Goal: Information Seeking & Learning: Learn about a topic

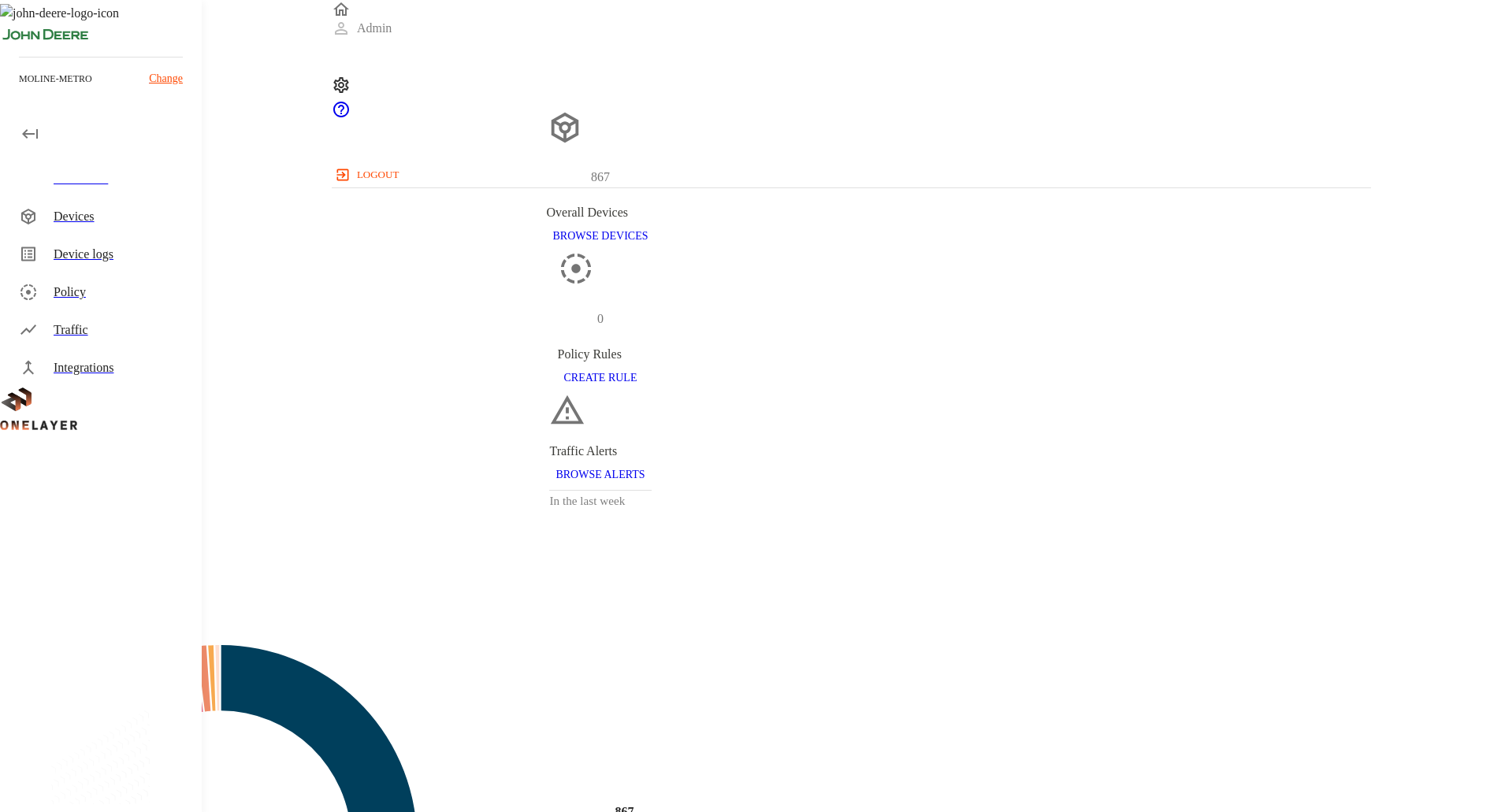
click at [126, 222] on div "Devices" at bounding box center [121, 216] width 135 height 19
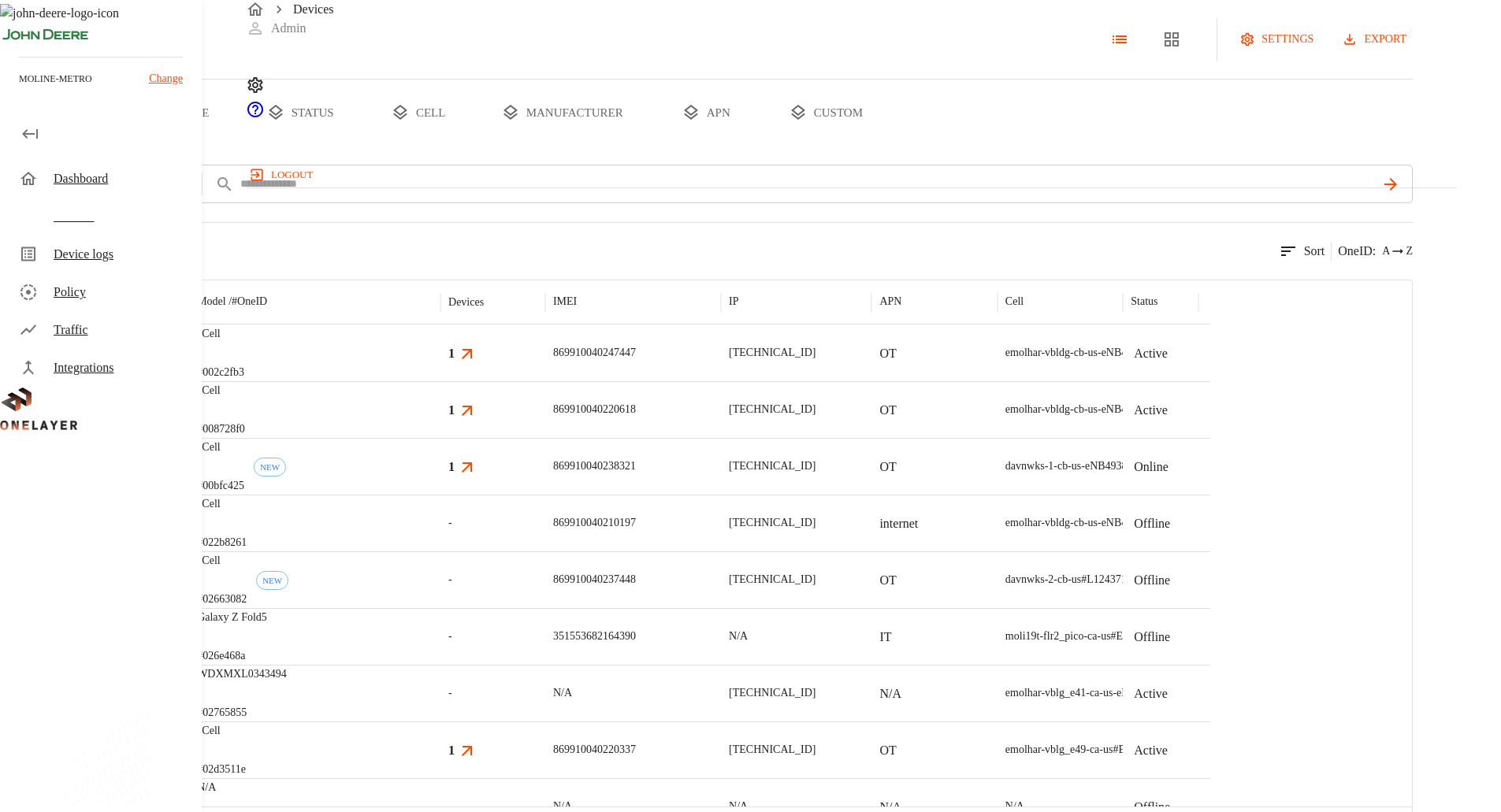
click at [244, 342] on p "eCell" at bounding box center [221, 334] width 47 height 16
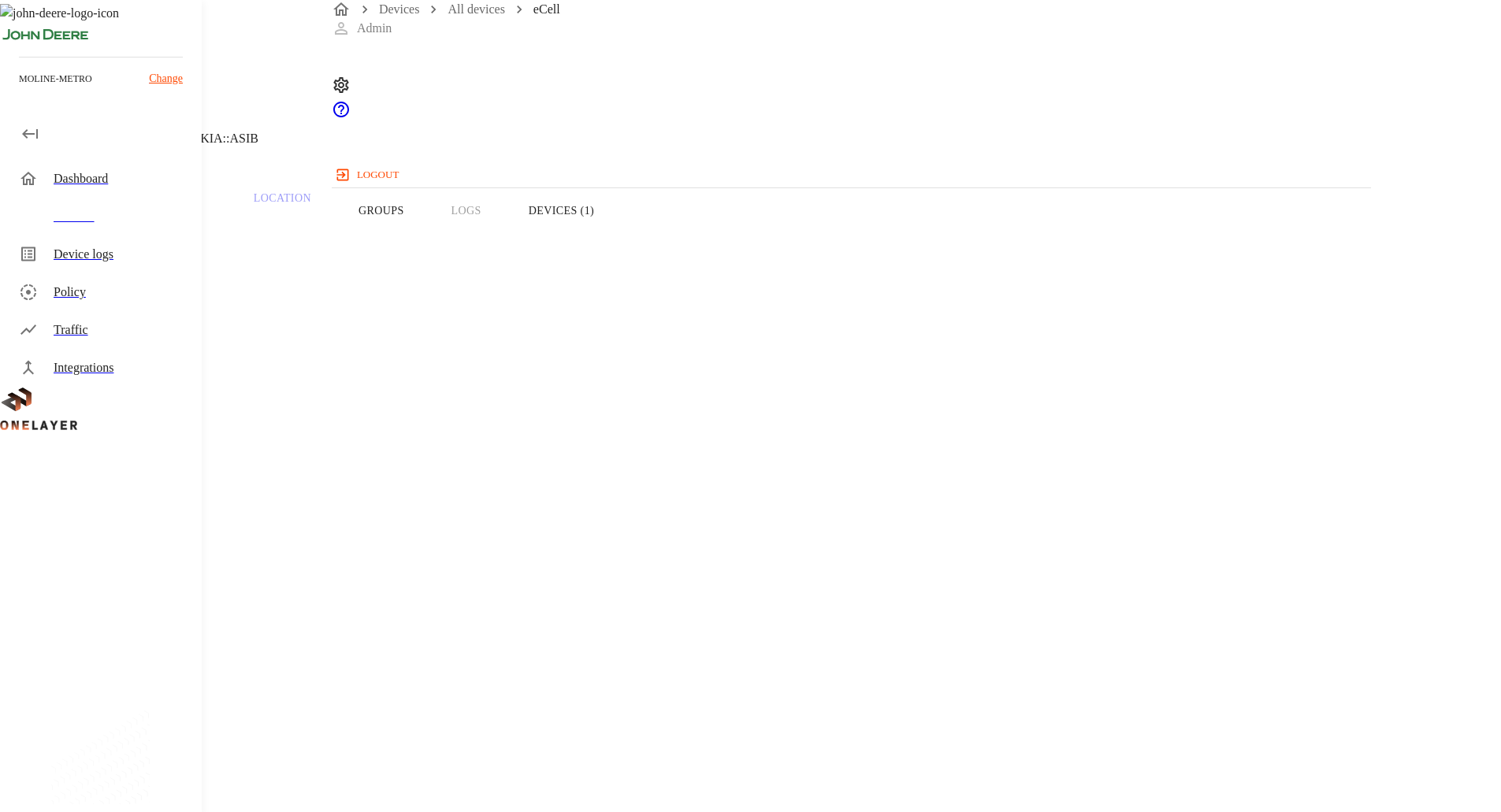
drag, startPoint x: 869, startPoint y: 551, endPoint x: 880, endPoint y: 553, distance: 11.2
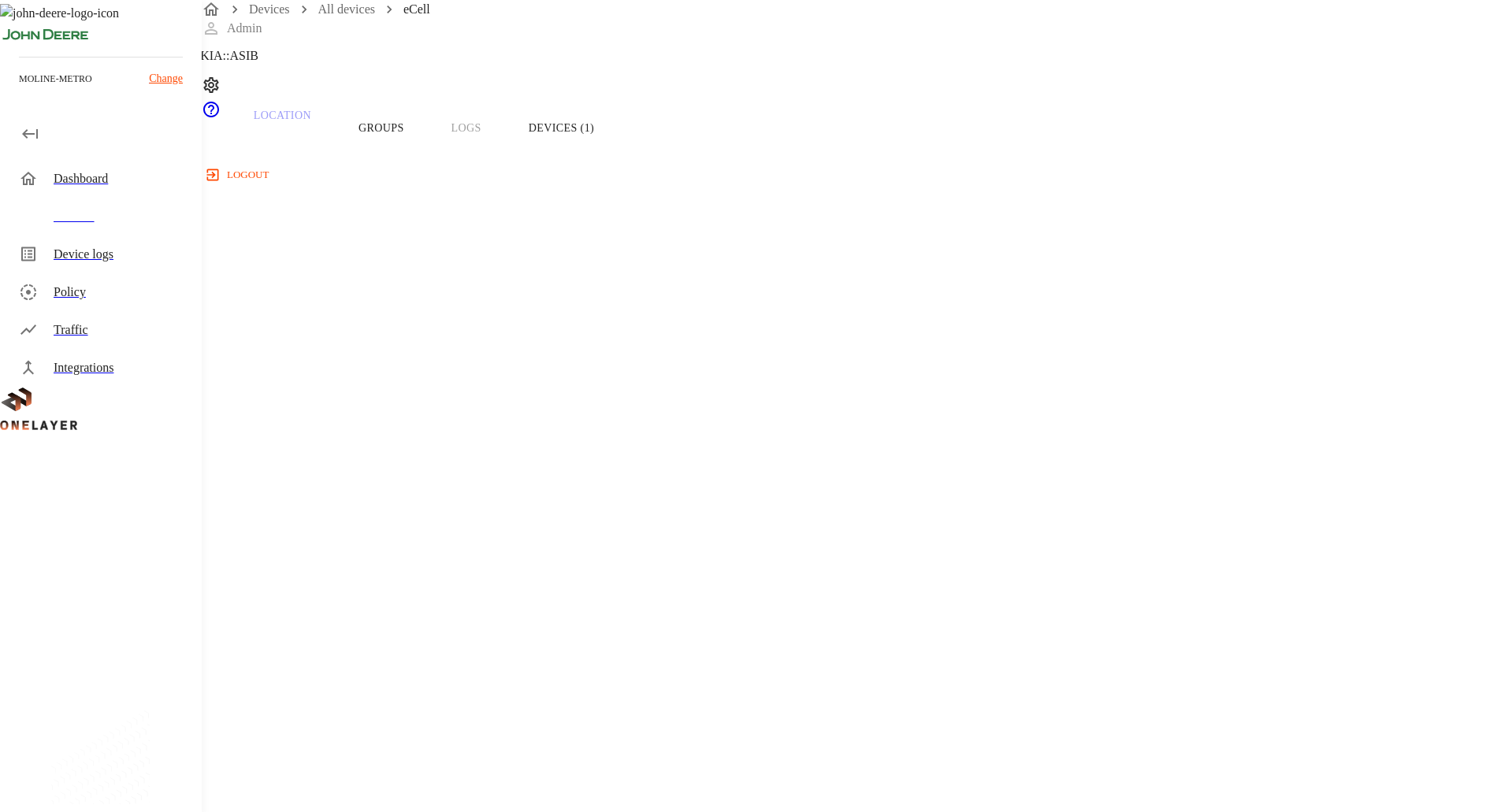
scroll to position [79, 0]
click at [19, 11] on icon at bounding box center [9, 2] width 19 height 19
